Goal: Communication & Community: Answer question/provide support

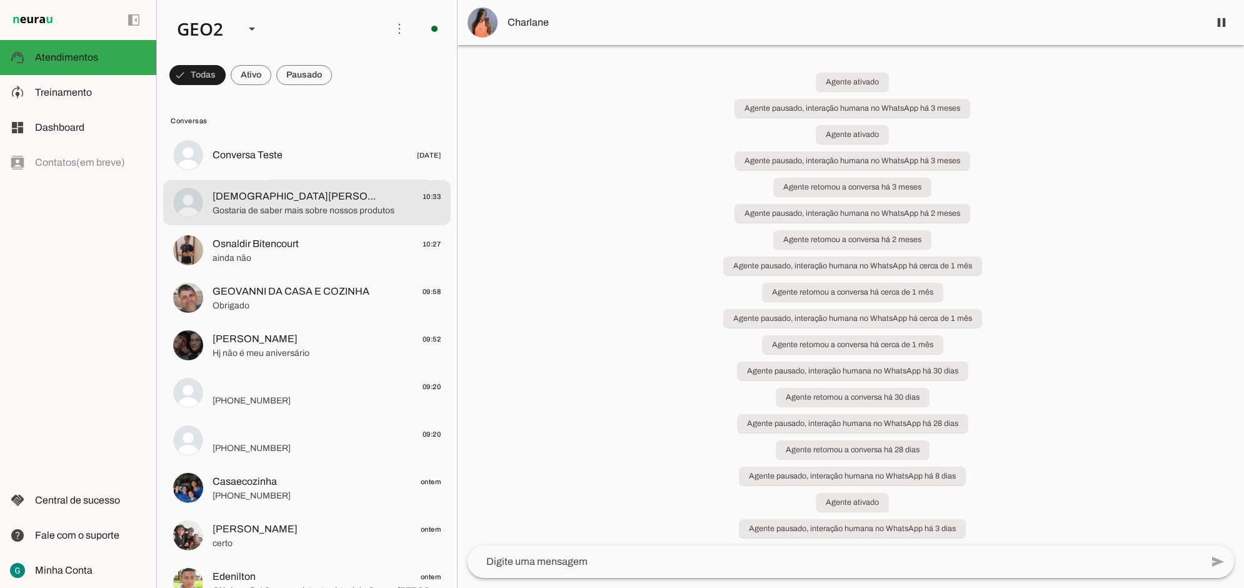
click at [336, 194] on span "[DEMOGRAPHIC_DATA][PERSON_NAME] 10:33" at bounding box center [327, 196] width 228 height 16
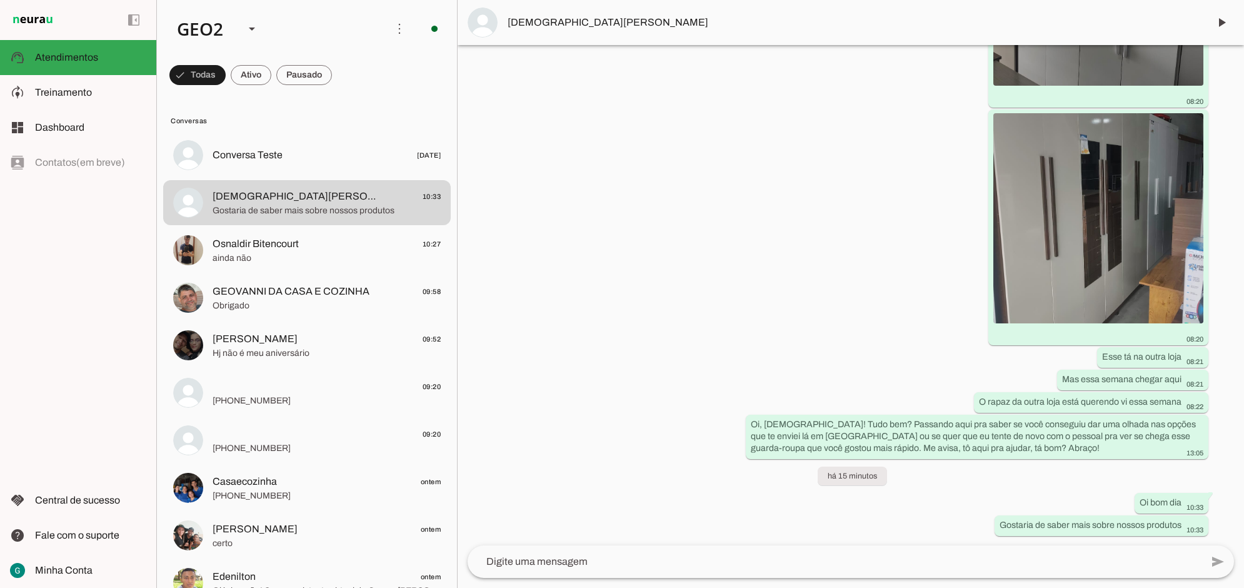
scroll to position [8023, 0]
click at [691, 342] on div "Agente ativado Agente pausado, interação humana no WhatsApp há 4 dias Agente at…" at bounding box center [851, 295] width 787 height 500
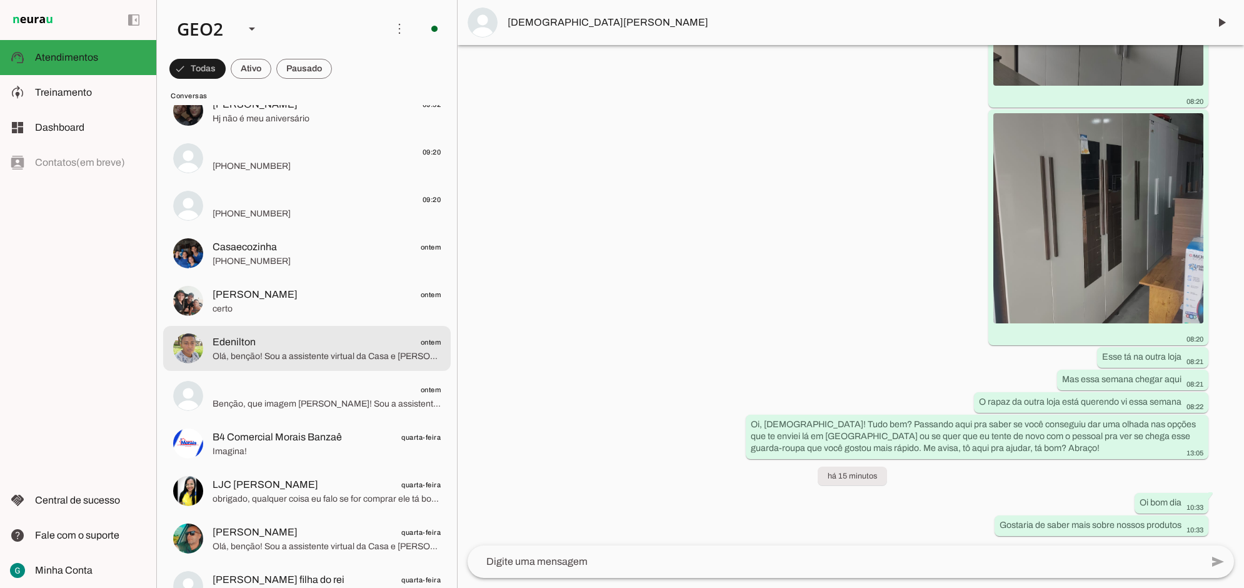
scroll to position [313, 0]
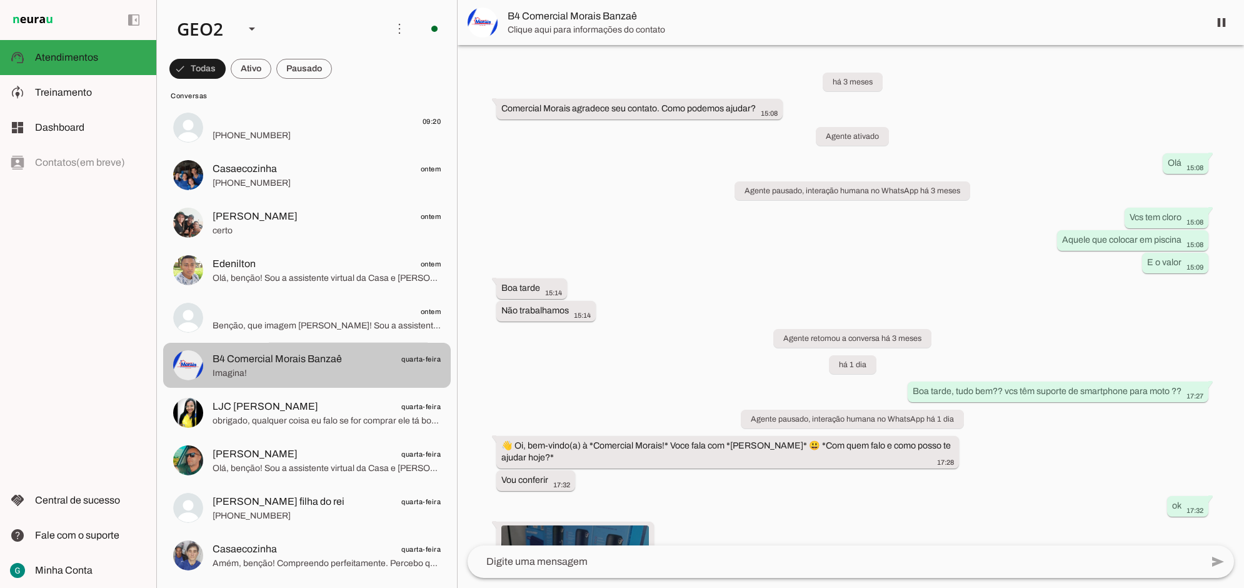
scroll to position [318, 0]
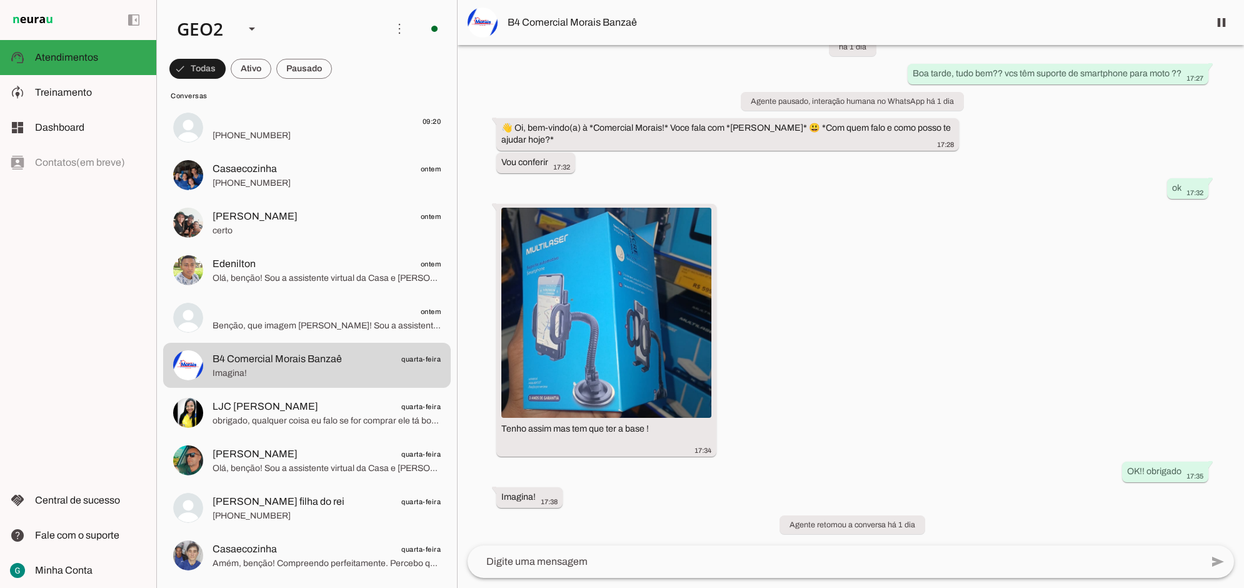
click at [926, 316] on div "há 3 meses ‎Comercial Morais agradece seu contato. Como podemos ajudar? 15:08 A…" at bounding box center [851, 295] width 787 height 500
click at [948, 339] on div "há 3 meses ‎Comercial Morais agradece seu contato. Como podemos ajudar? 15:08 A…" at bounding box center [851, 295] width 787 height 500
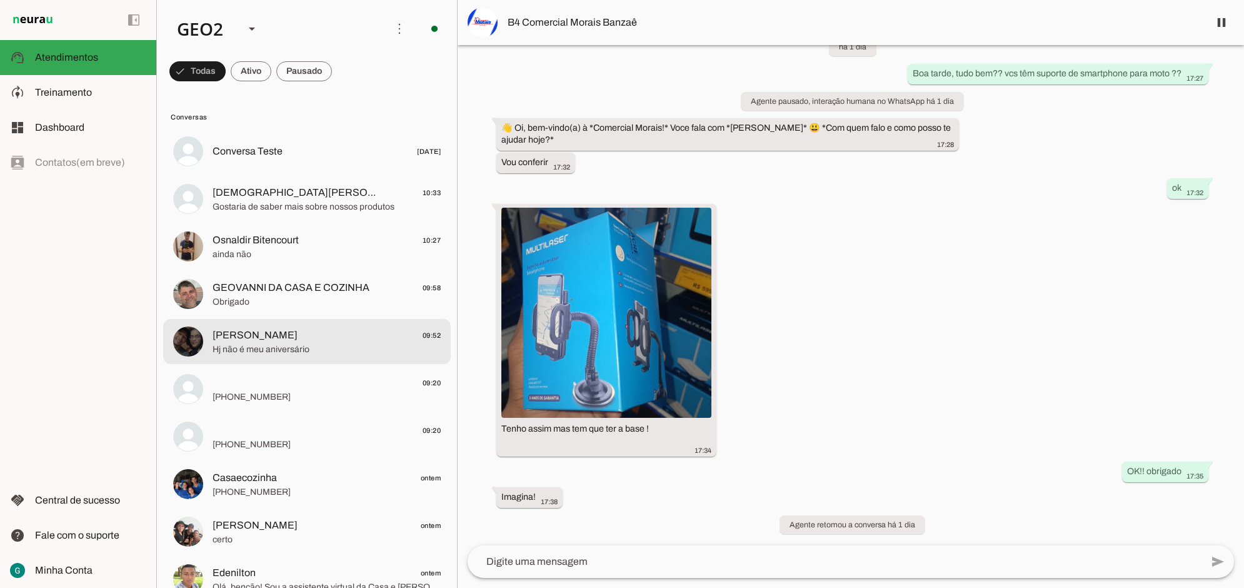
scroll to position [0, 0]
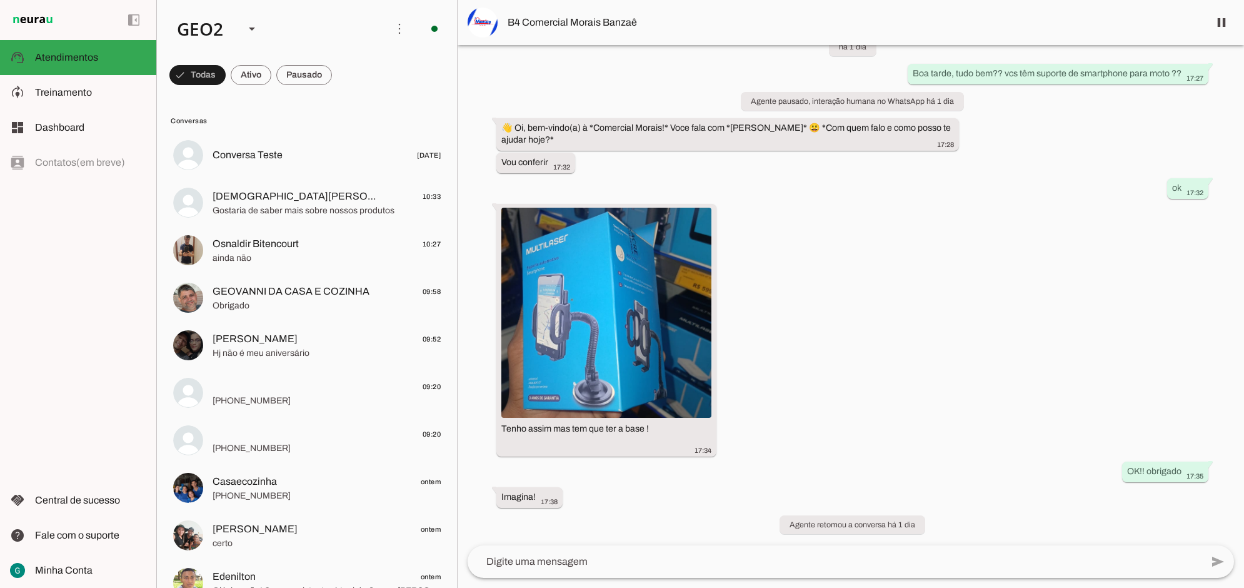
click at [927, 295] on div "há 3 meses ‎Comercial Morais agradece seu contato. Como podemos ajudar? 15:08 A…" at bounding box center [851, 295] width 787 height 500
click at [1105, 381] on div "há 3 meses ‎Comercial Morais agradece seu contato. Como podemos ajudar? 15:08 A…" at bounding box center [851, 295] width 787 height 500
drag, startPoint x: 1034, startPoint y: 391, endPoint x: 1018, endPoint y: 395, distance: 16.1
click at [1026, 392] on div "há 3 meses ‎Comercial Morais agradece seu contato. Como podemos ajudar? 15:08 A…" at bounding box center [851, 295] width 787 height 500
click at [970, 388] on div "há 3 meses ‎Comercial Morais agradece seu contato. Como podemos ajudar? 15:08 A…" at bounding box center [851, 295] width 787 height 500
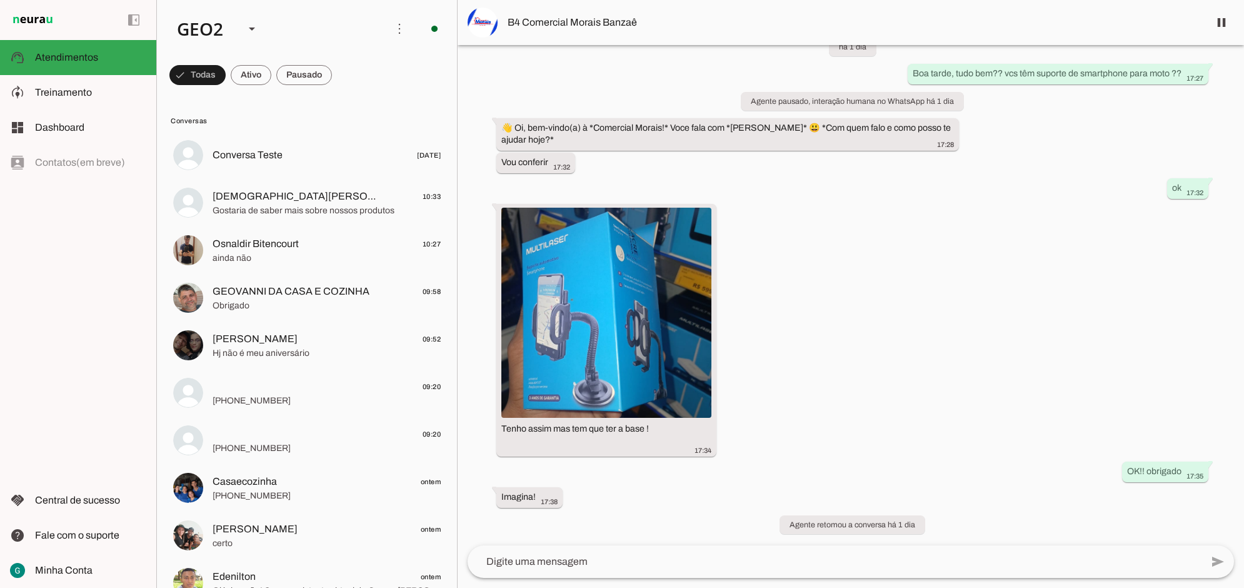
click at [904, 326] on div "há 3 meses ‎Comercial Morais agradece seu contato. Como podemos ajudar? 15:08 A…" at bounding box center [851, 295] width 787 height 500
click at [957, 380] on div "há 3 meses ‎Comercial Morais agradece seu contato. Como podemos ajudar? 15:08 A…" at bounding box center [851, 295] width 787 height 500
click at [971, 286] on div "há 3 meses ‎Comercial Morais agradece seu contato. Como podemos ajudar? 15:08 A…" at bounding box center [851, 295] width 787 height 500
